Goal: Information Seeking & Learning: Learn about a topic

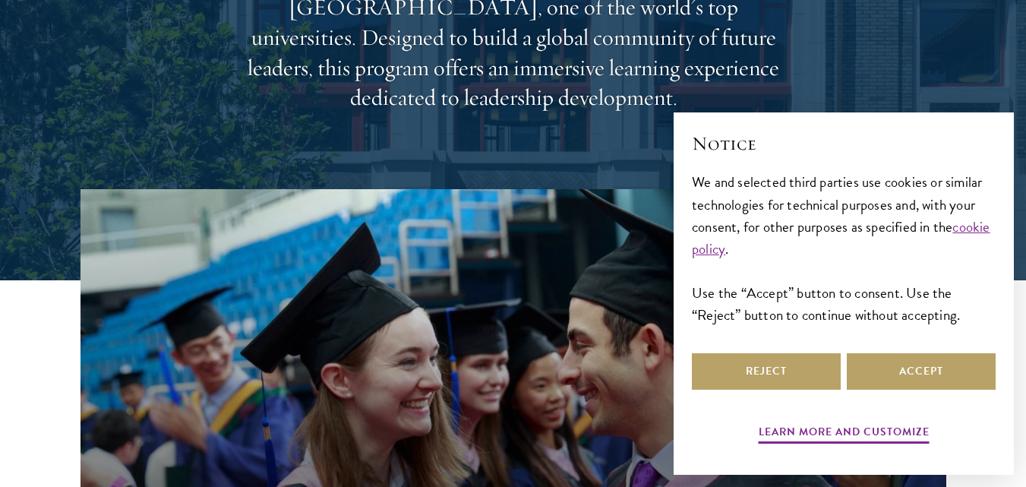
scroll to position [304, 0]
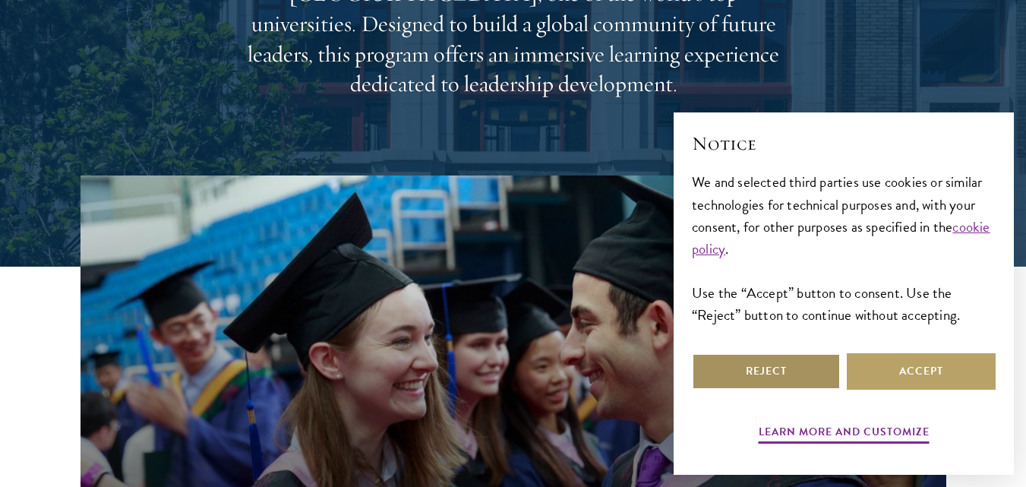
click at [804, 373] on button "Reject" at bounding box center [766, 371] width 149 height 36
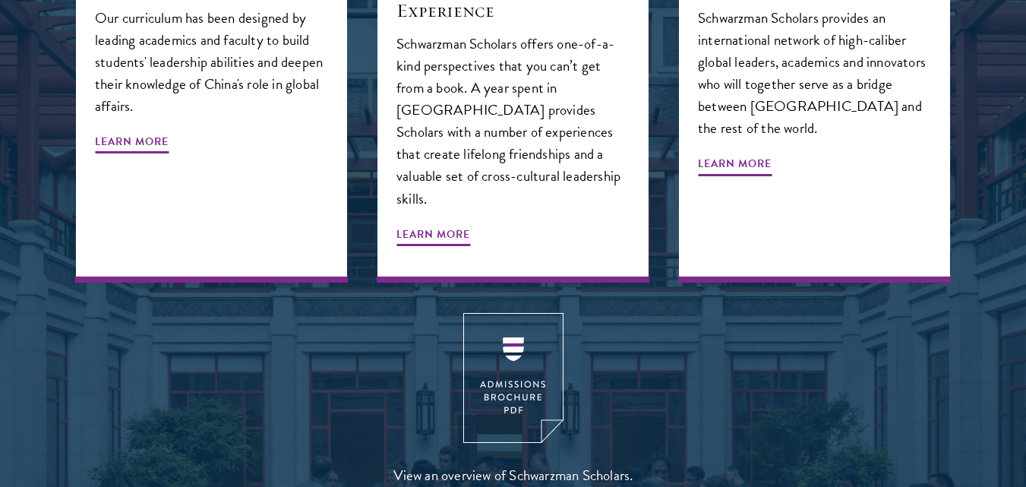
scroll to position [1899, 0]
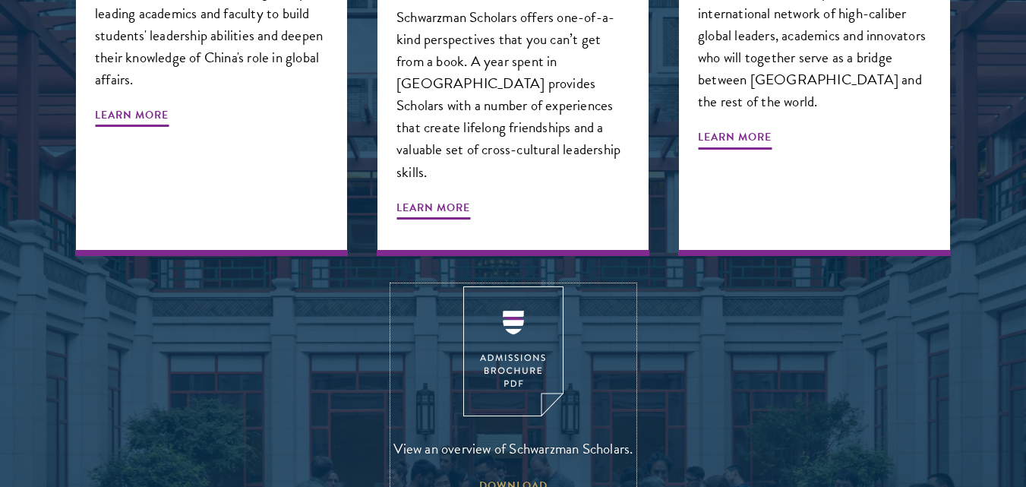
click at [486, 286] on img at bounding box center [513, 351] width 100 height 130
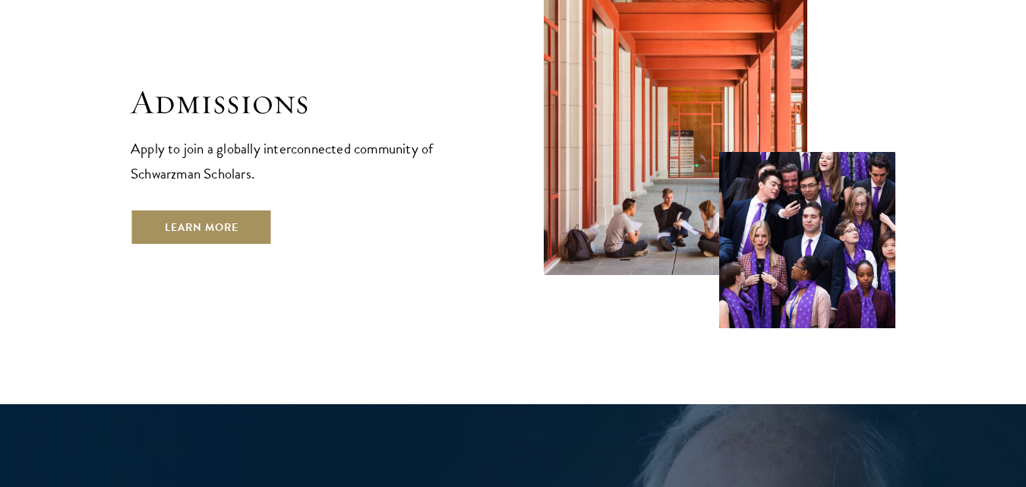
scroll to position [2583, 0]
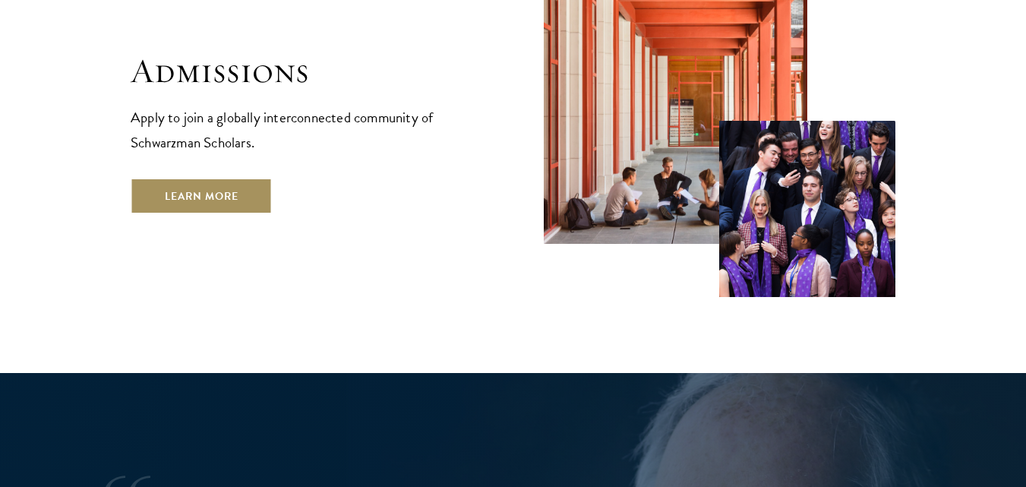
click at [197, 178] on link "Learn More" at bounding box center [202, 196] width 142 height 36
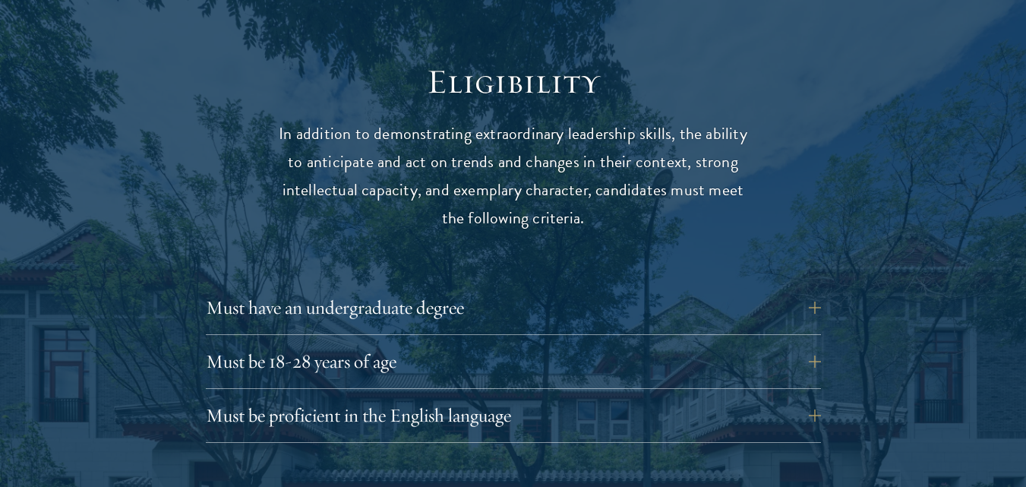
scroll to position [1950, 0]
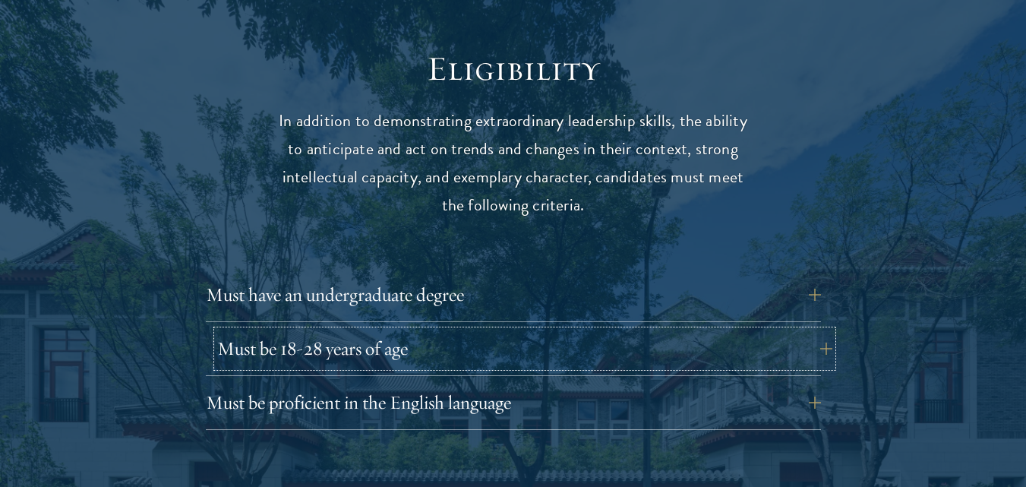
click at [556, 330] on button "Must be 18-28 years of age" at bounding box center [524, 348] width 615 height 36
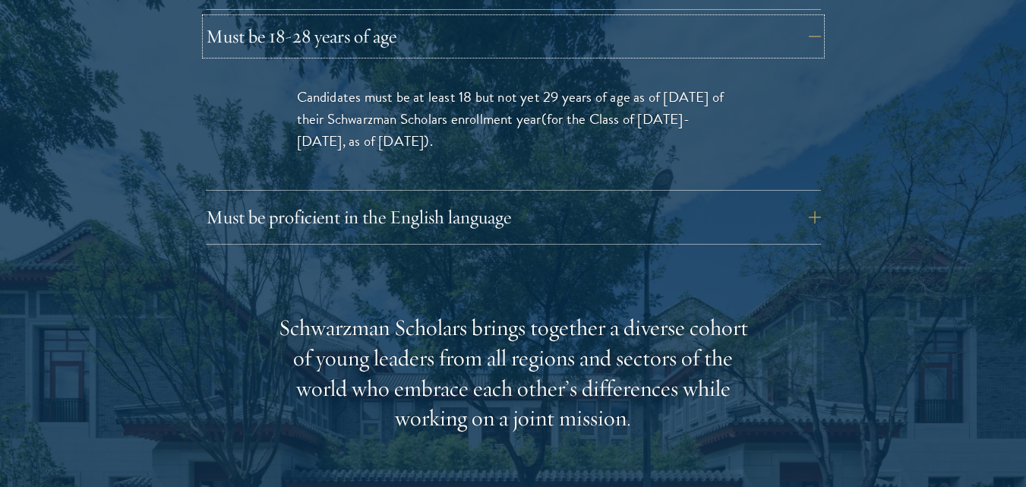
scroll to position [2304, 0]
